Goal: Task Accomplishment & Management: Complete application form

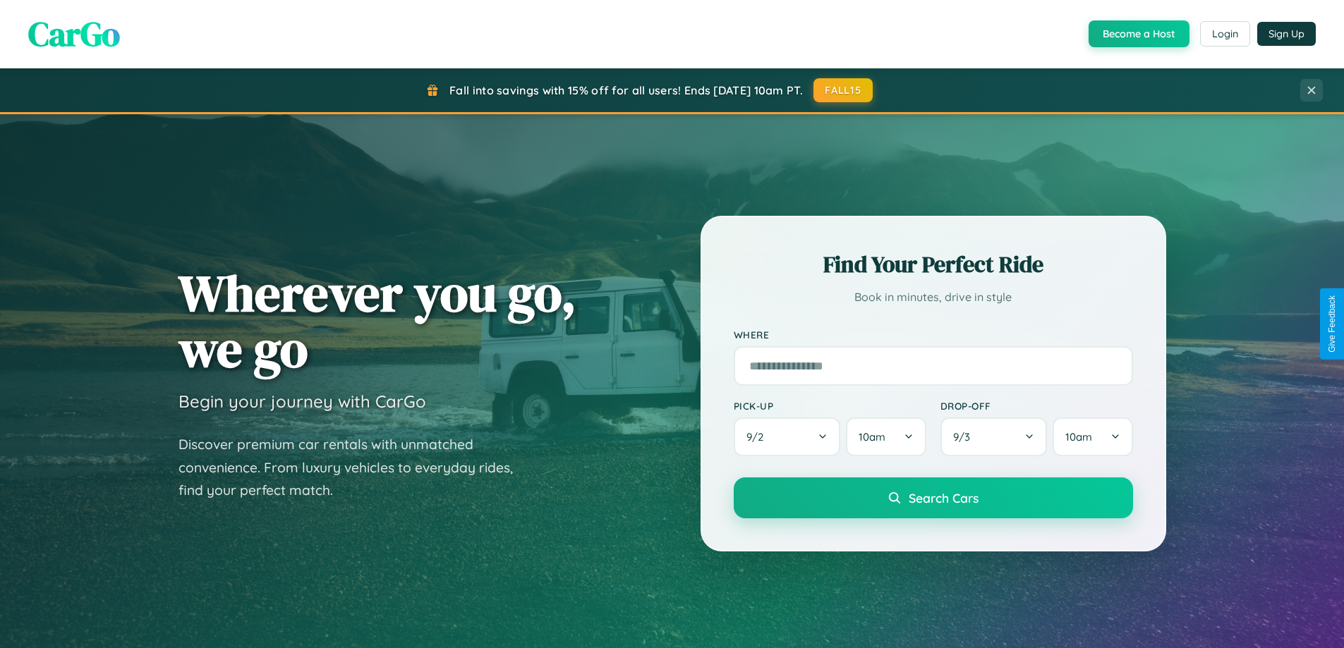
scroll to position [2714, 0]
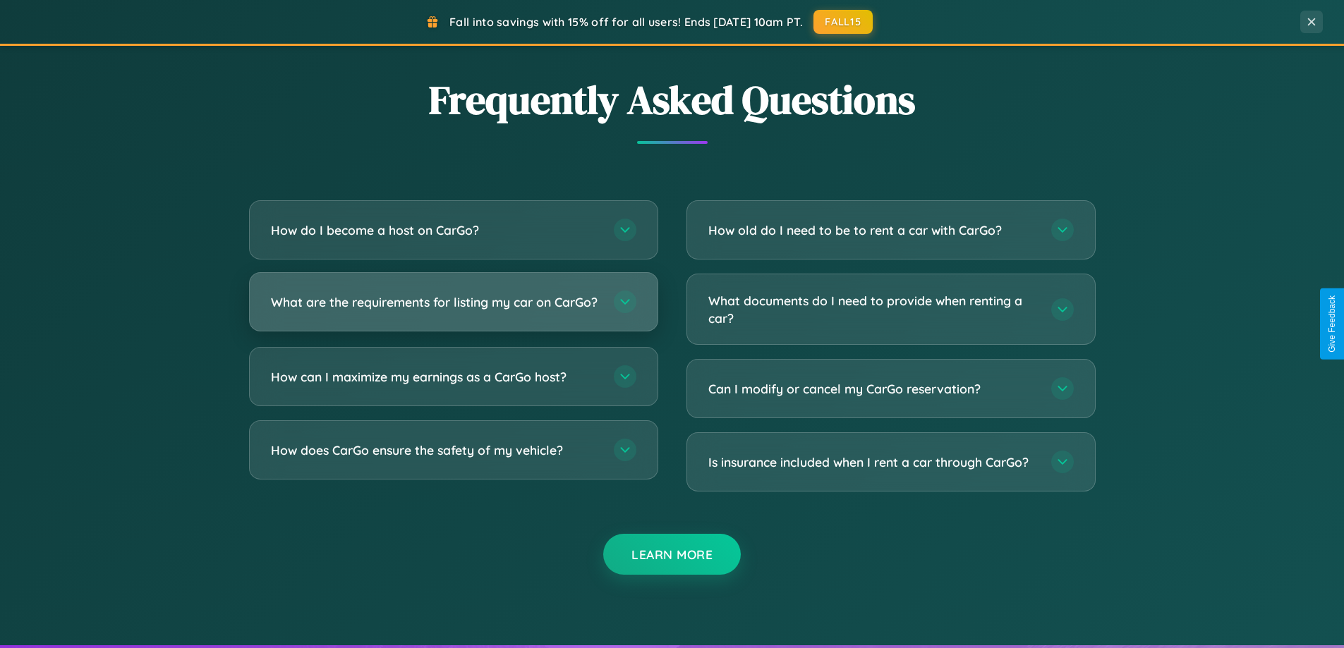
click at [453, 308] on h3 "What are the requirements for listing my car on CarGo?" at bounding box center [435, 302] width 329 height 18
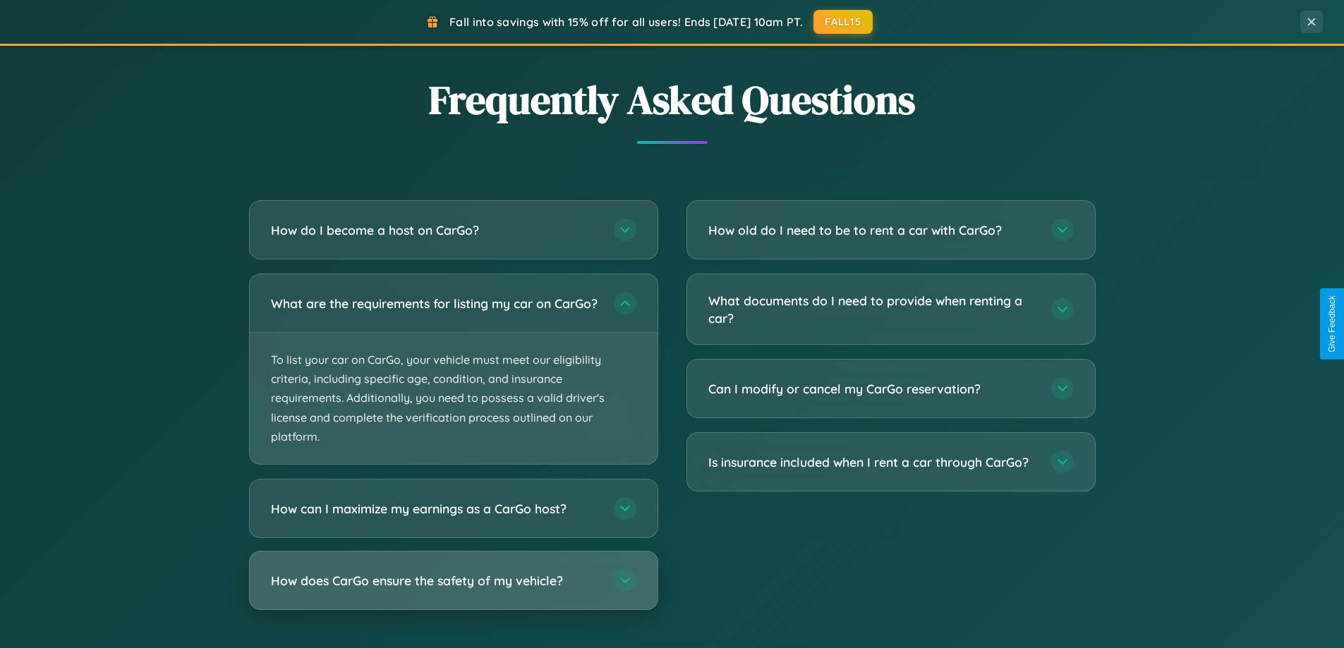
click at [453, 590] on h3 "How does CarGo ensure the safety of my vehicle?" at bounding box center [435, 581] width 329 height 18
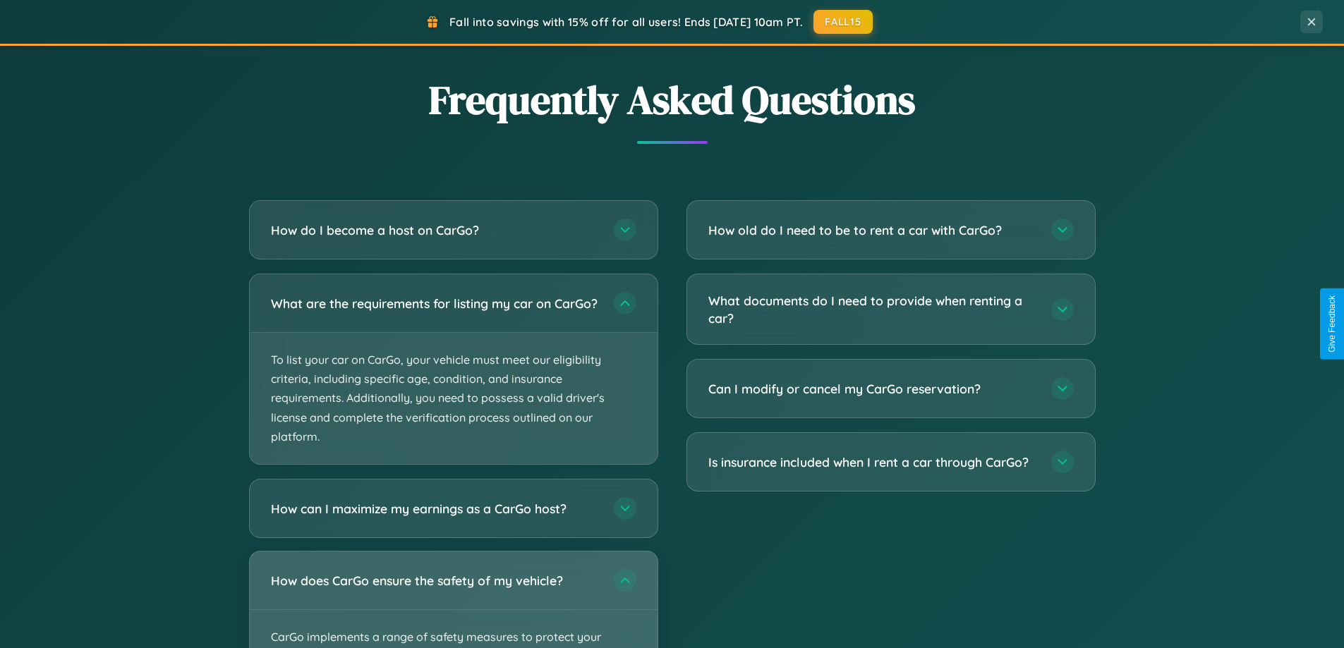
click at [453, 605] on div "How does CarGo ensure the safety of my vehicle?" at bounding box center [454, 581] width 408 height 58
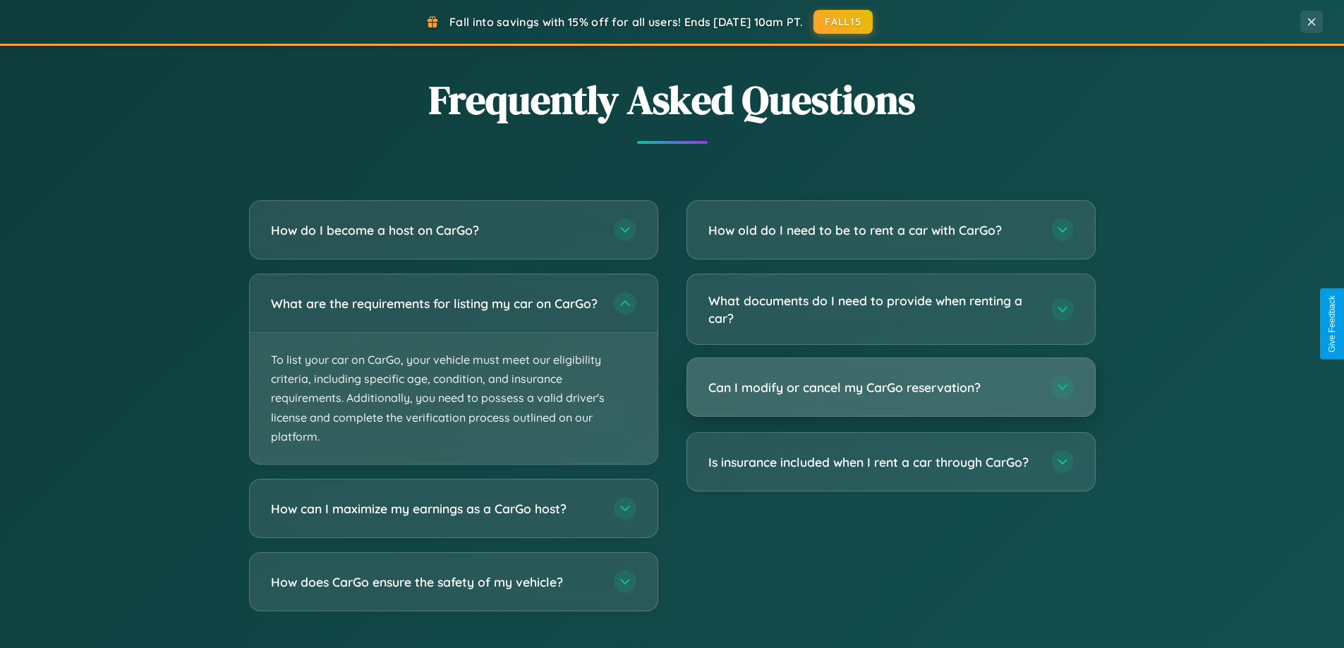
click at [890, 388] on h3 "Can I modify or cancel my CarGo reservation?" at bounding box center [872, 388] width 329 height 18
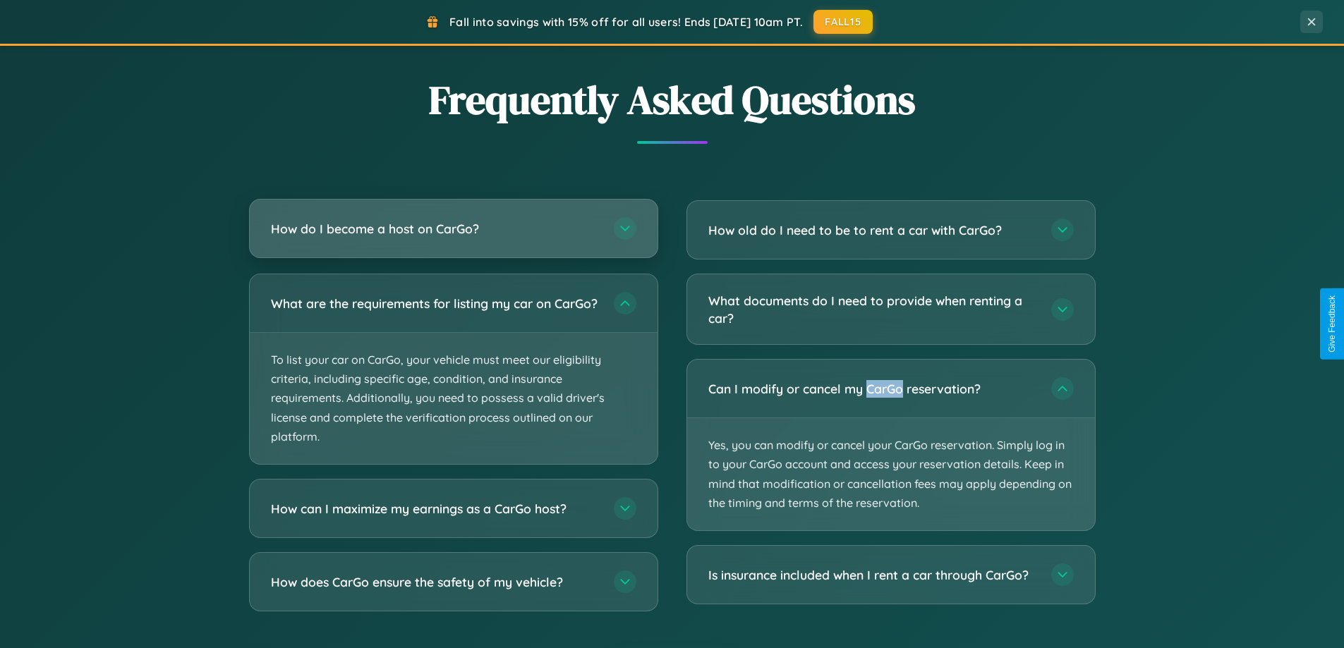
click at [453, 229] on h3 "How do I become a host on CarGo?" at bounding box center [435, 229] width 329 height 18
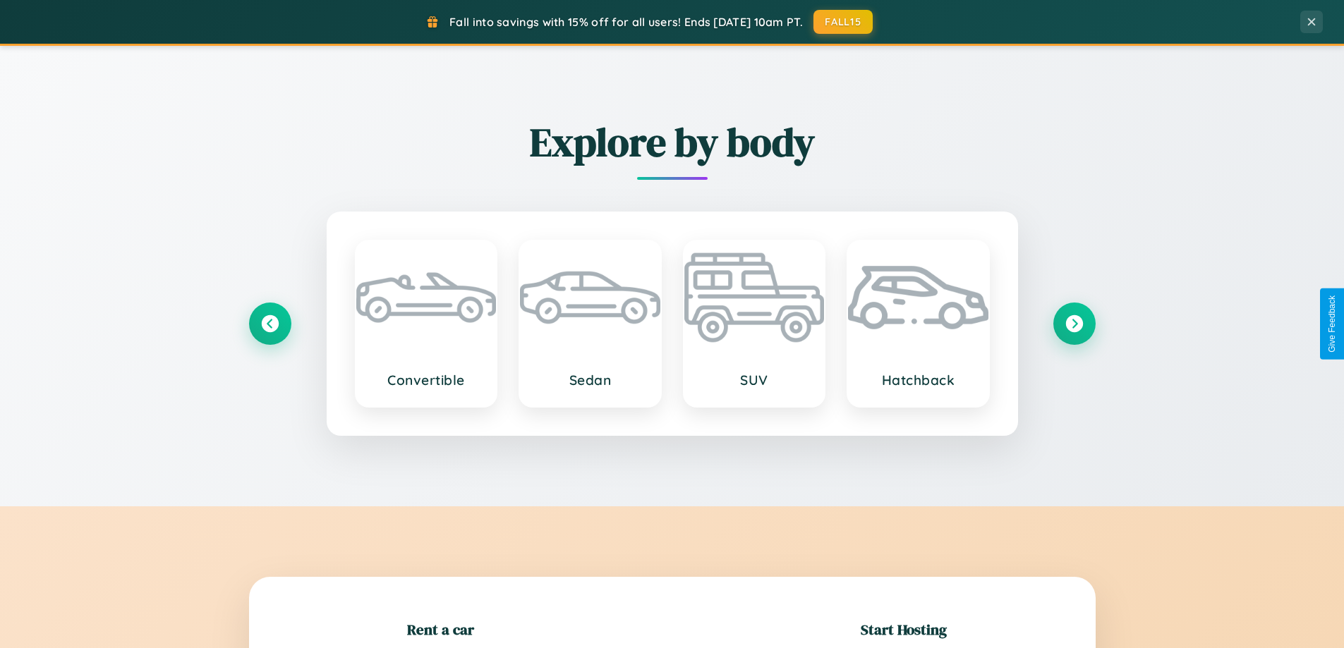
scroll to position [305, 0]
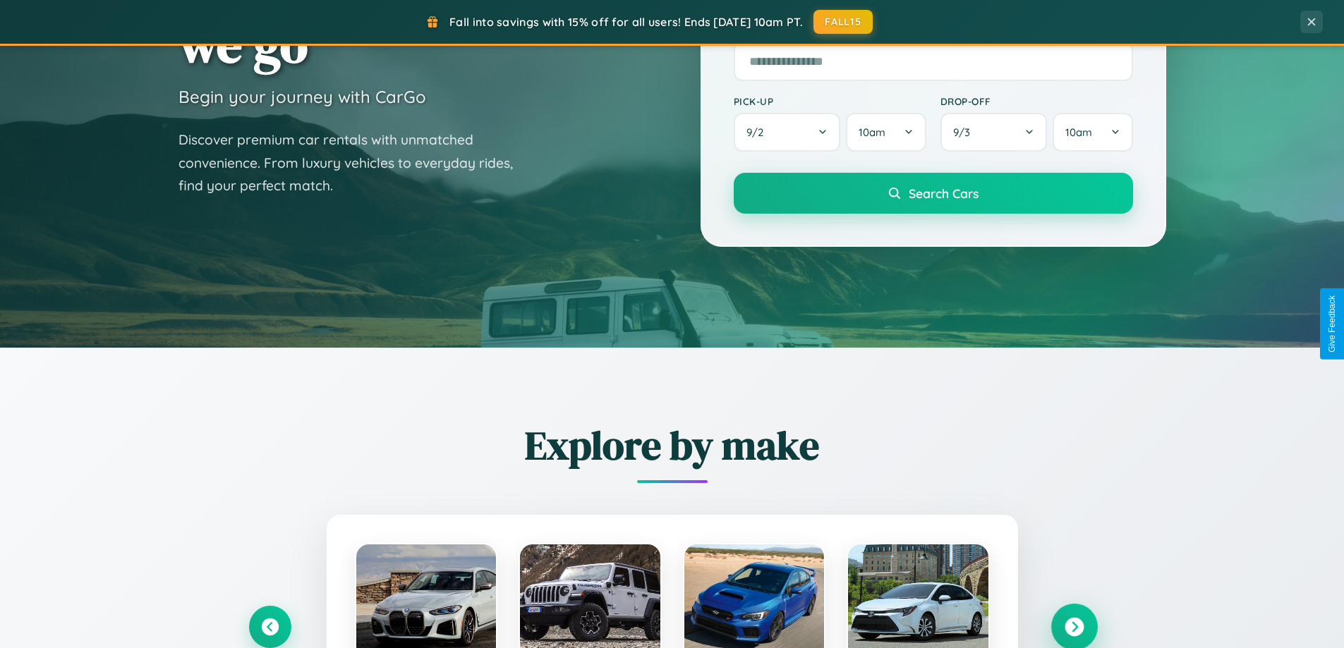
click at [1073, 627] on icon at bounding box center [1073, 627] width 19 height 19
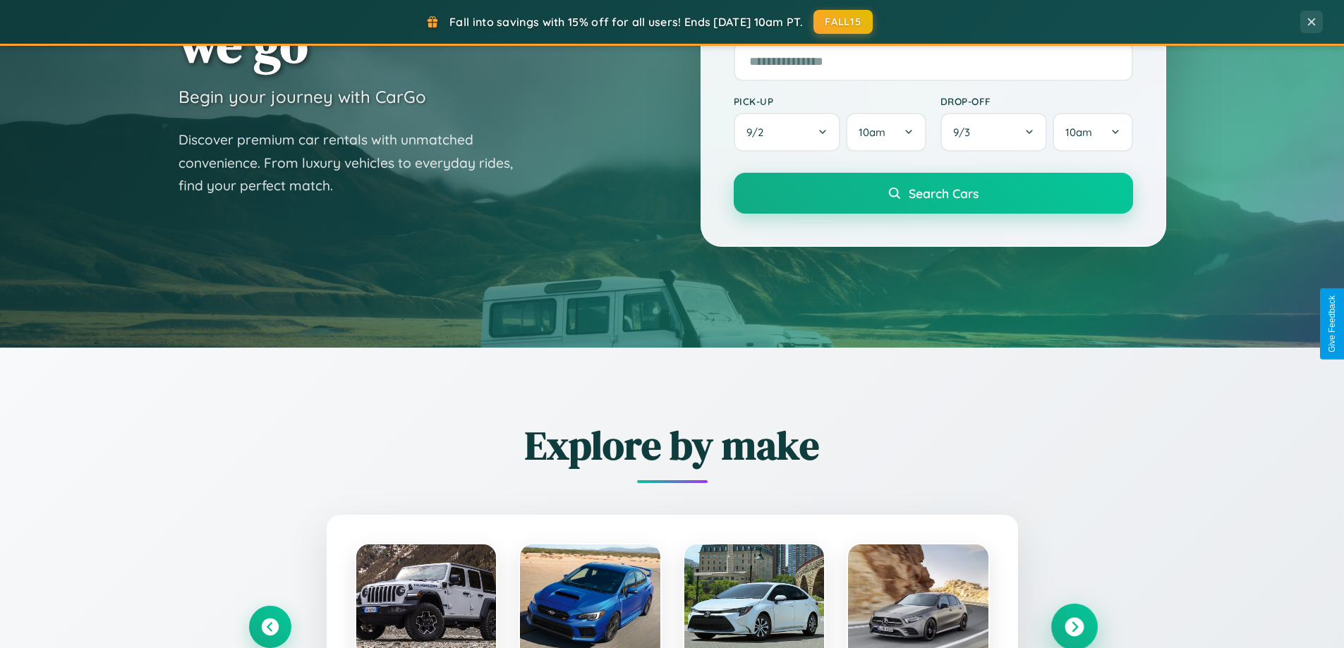
scroll to position [2266, 0]
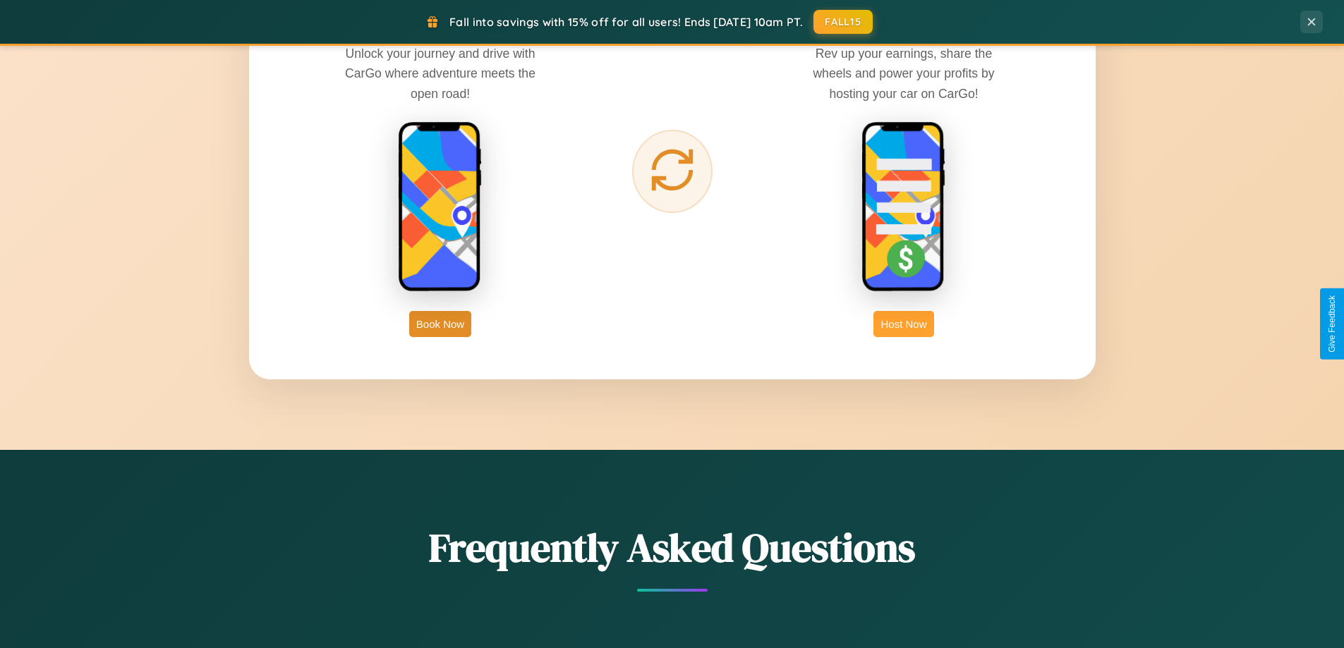
click at [903, 324] on button "Host Now" at bounding box center [903, 324] width 60 height 26
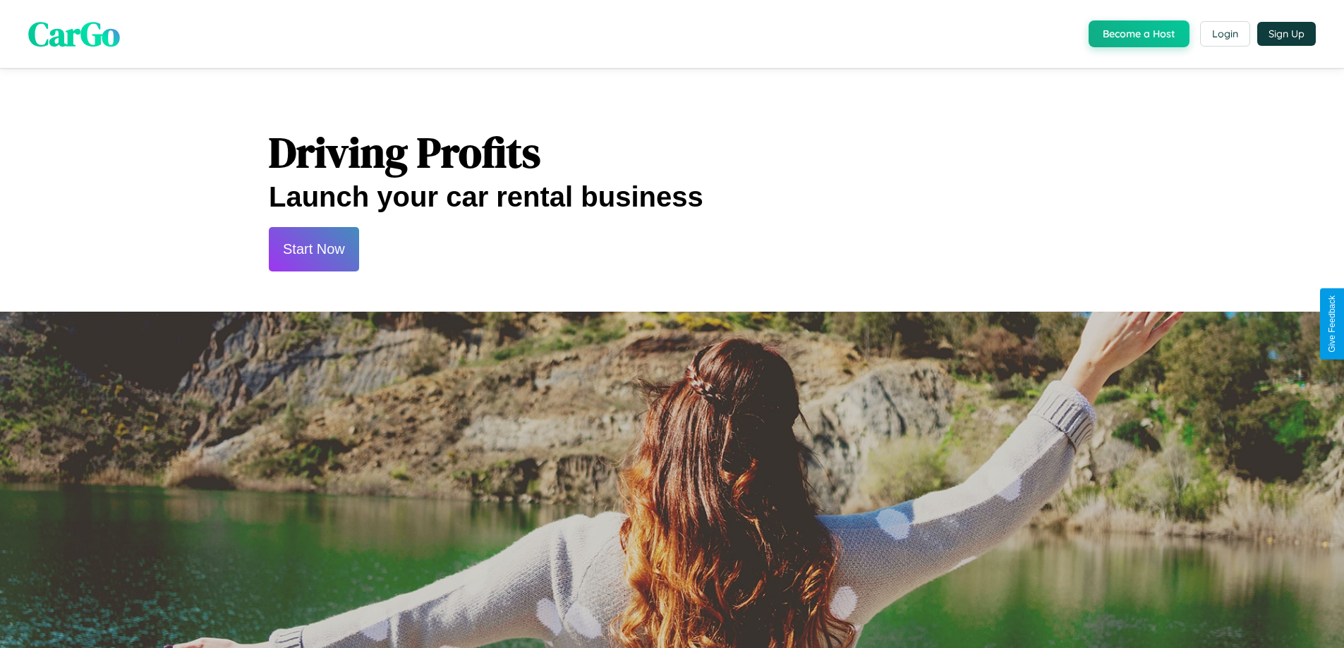
click at [313, 249] on button "Start Now" at bounding box center [314, 249] width 90 height 44
